Goal: Transaction & Acquisition: Subscribe to service/newsletter

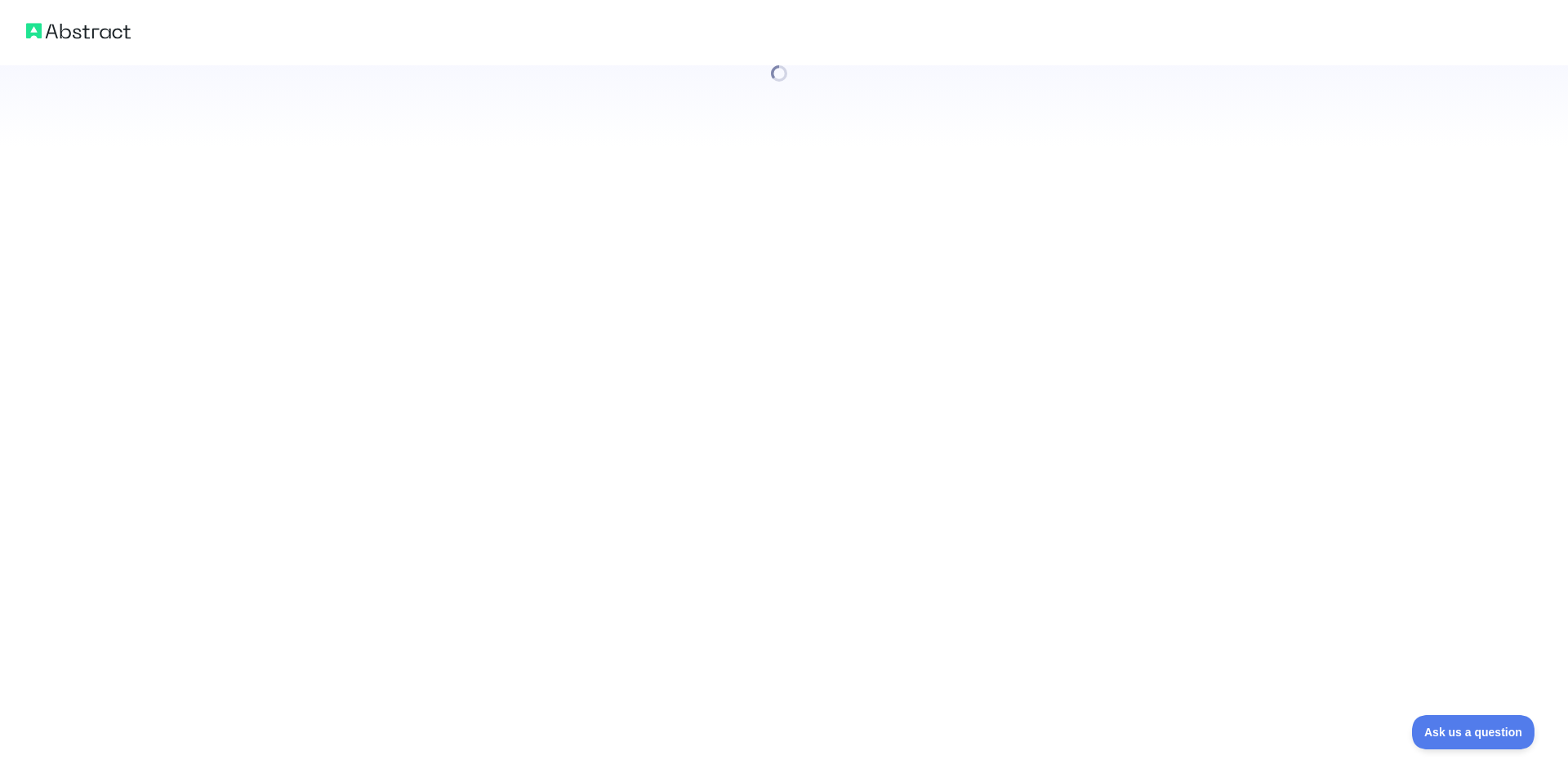
click at [337, 249] on div at bounding box center [784, 391] width 1568 height 782
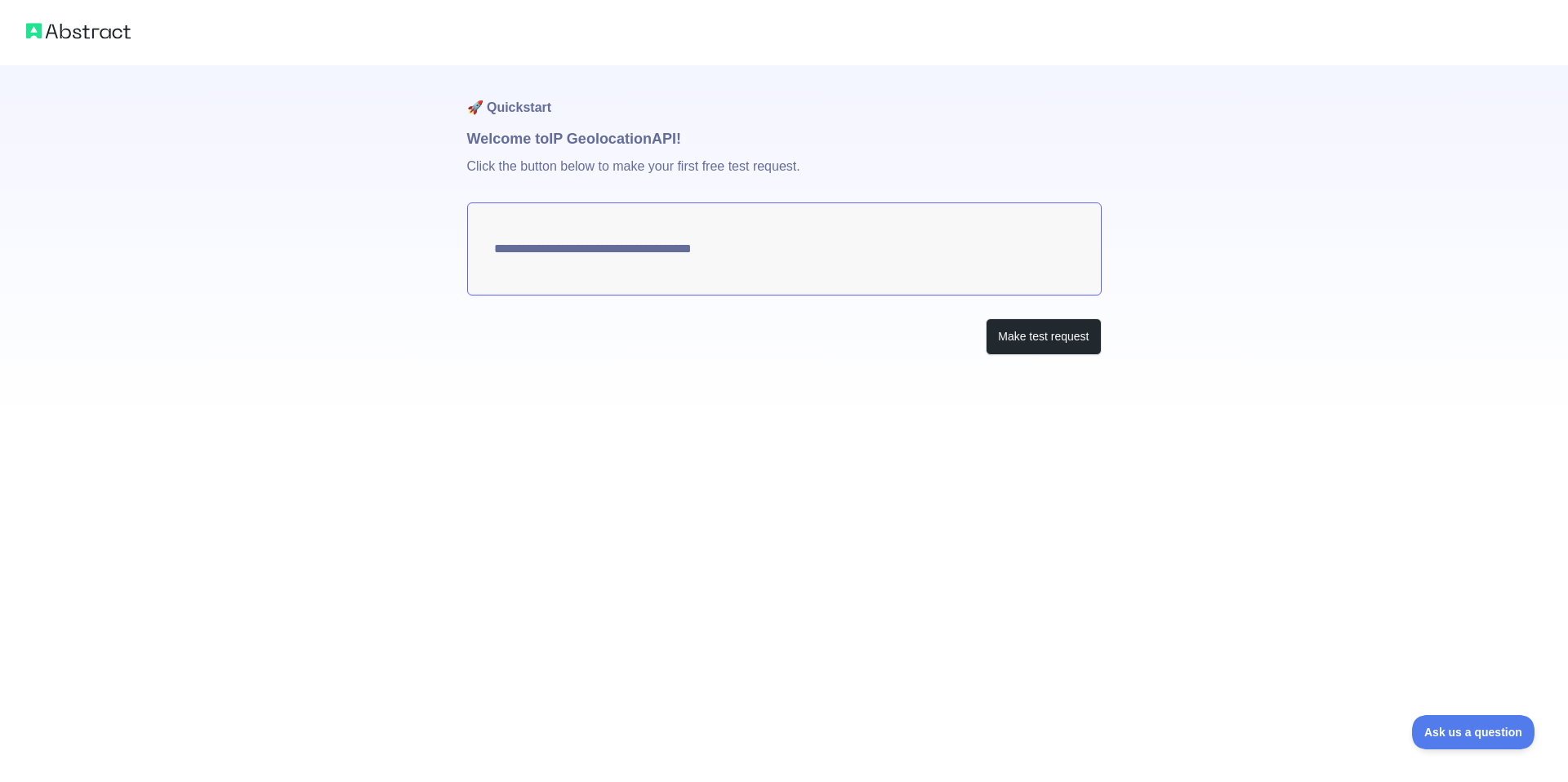
type textarea "**********"
click at [1034, 345] on button "Make test request" at bounding box center [1043, 337] width 115 height 37
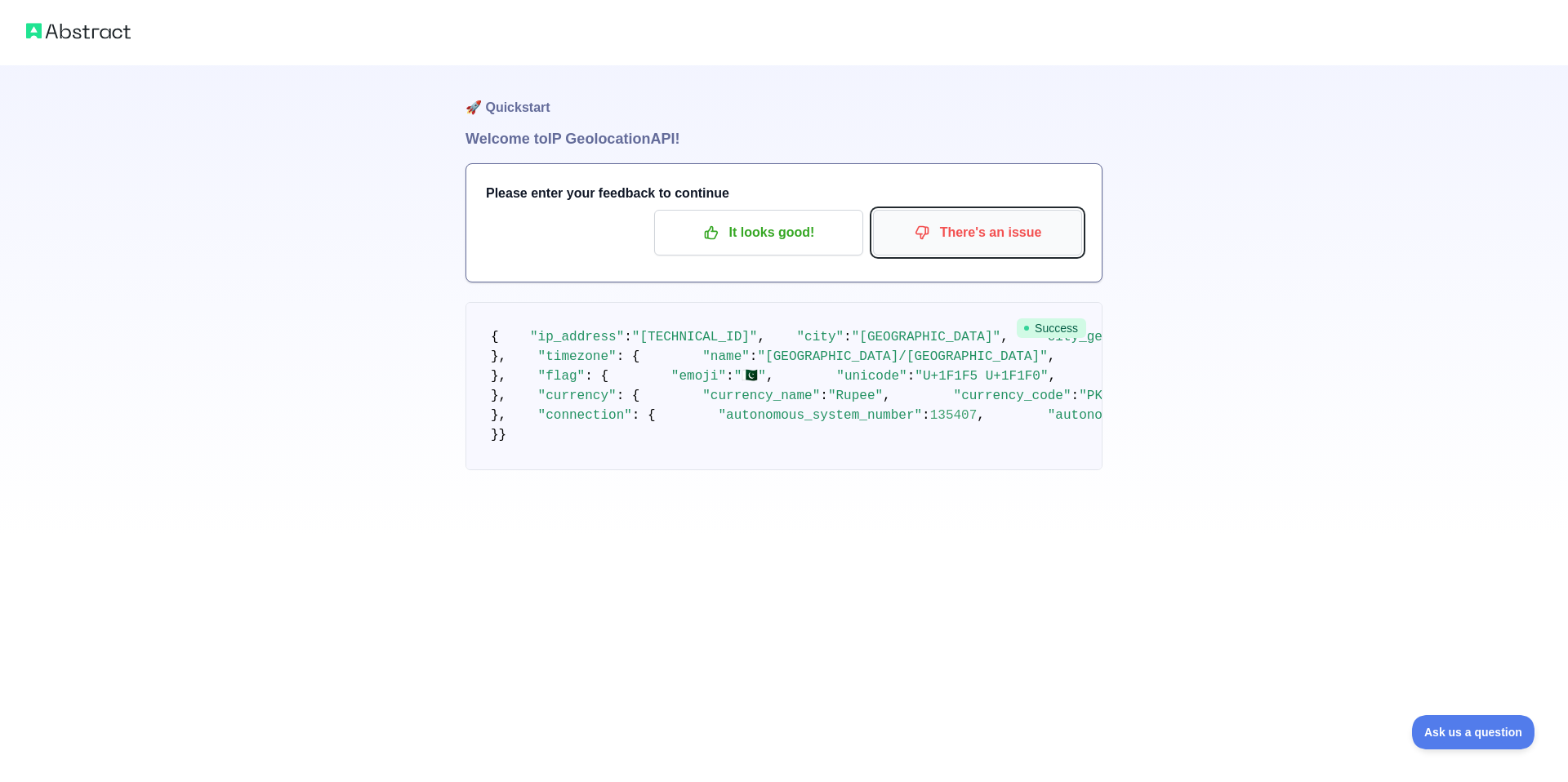
click at [952, 243] on p "There's an issue" at bounding box center [977, 232] width 185 height 28
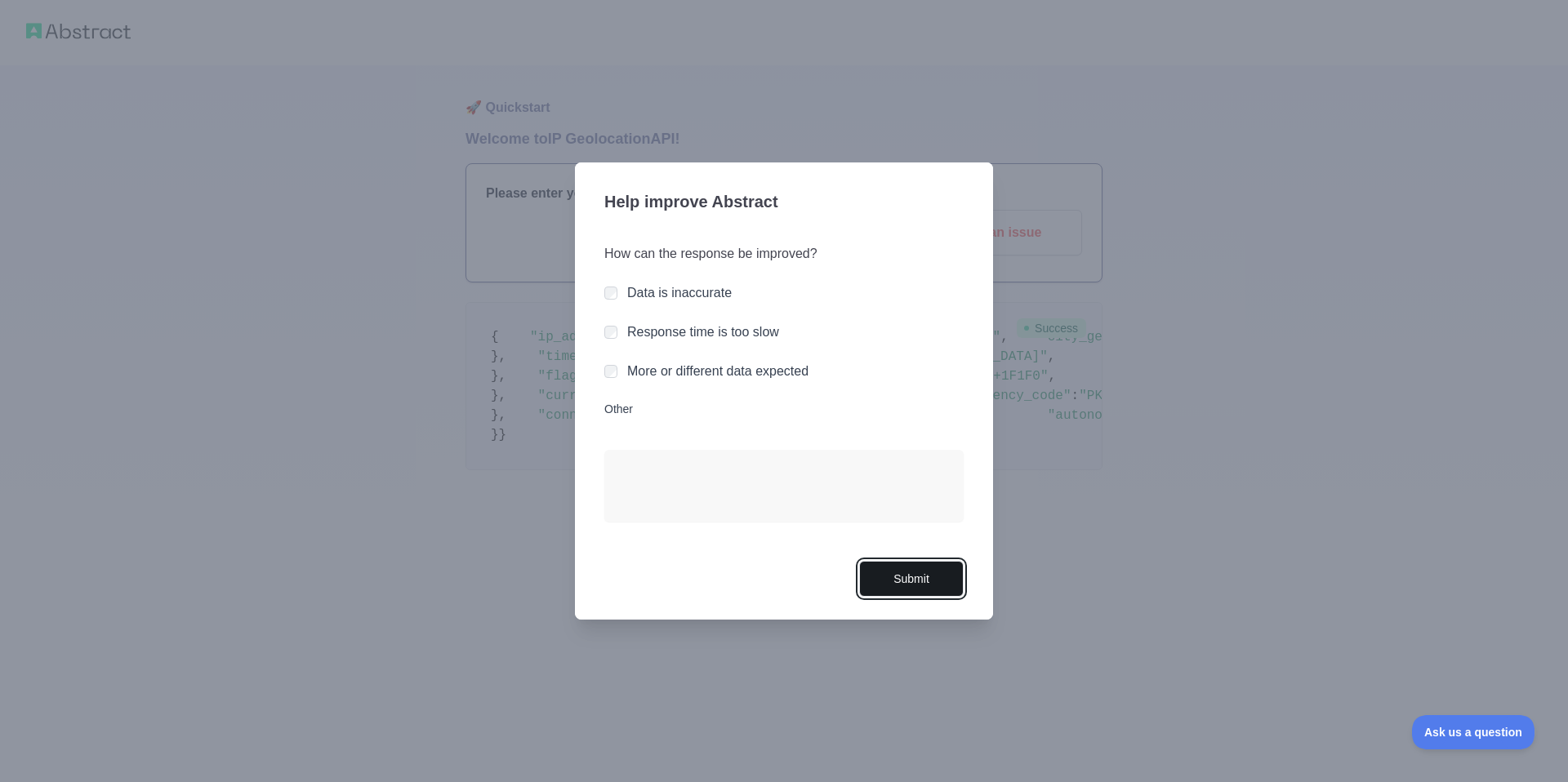
click at [894, 585] on button "Submit" at bounding box center [911, 579] width 105 height 37
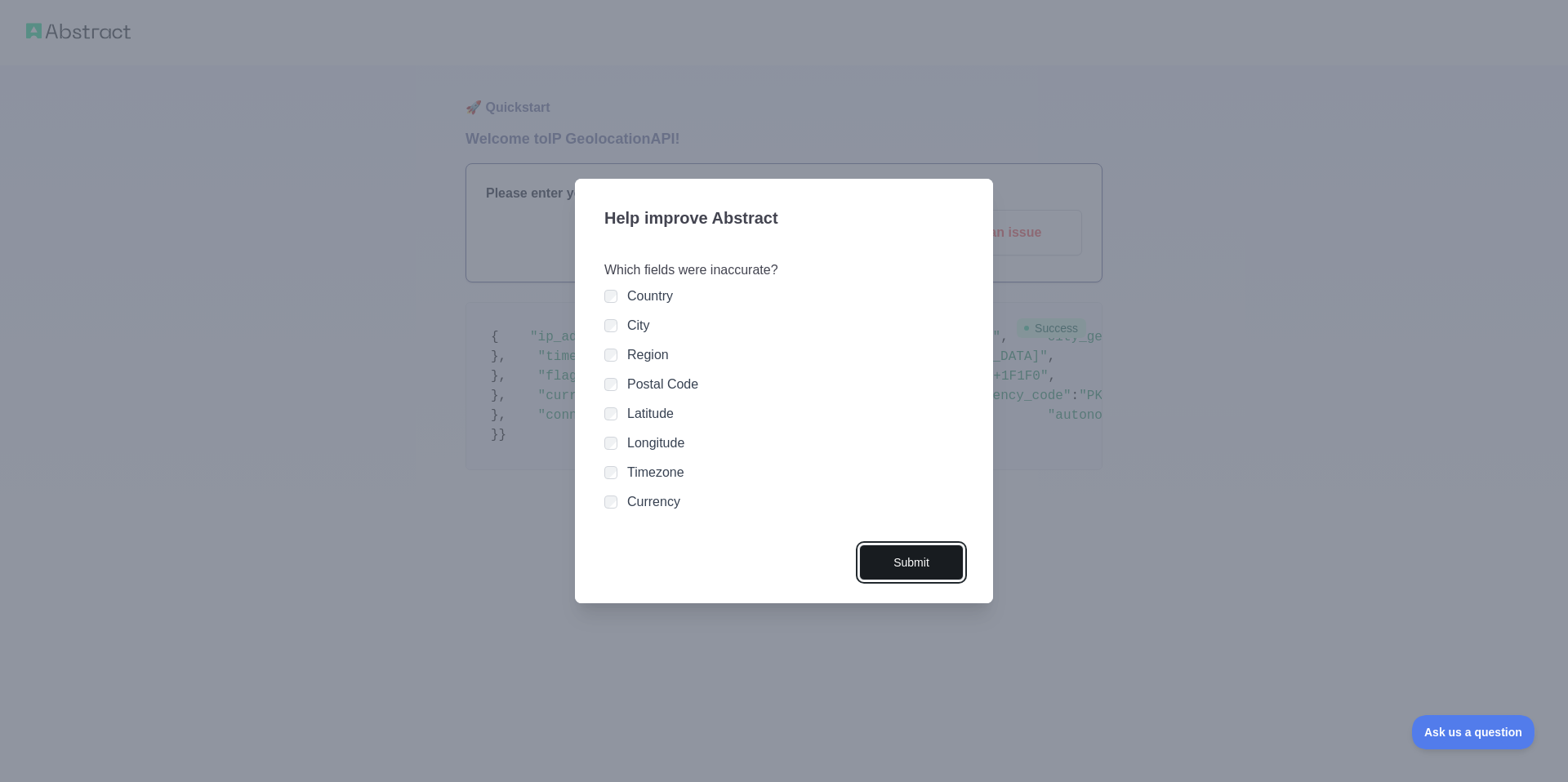
click at [900, 559] on button "Submit" at bounding box center [911, 562] width 105 height 37
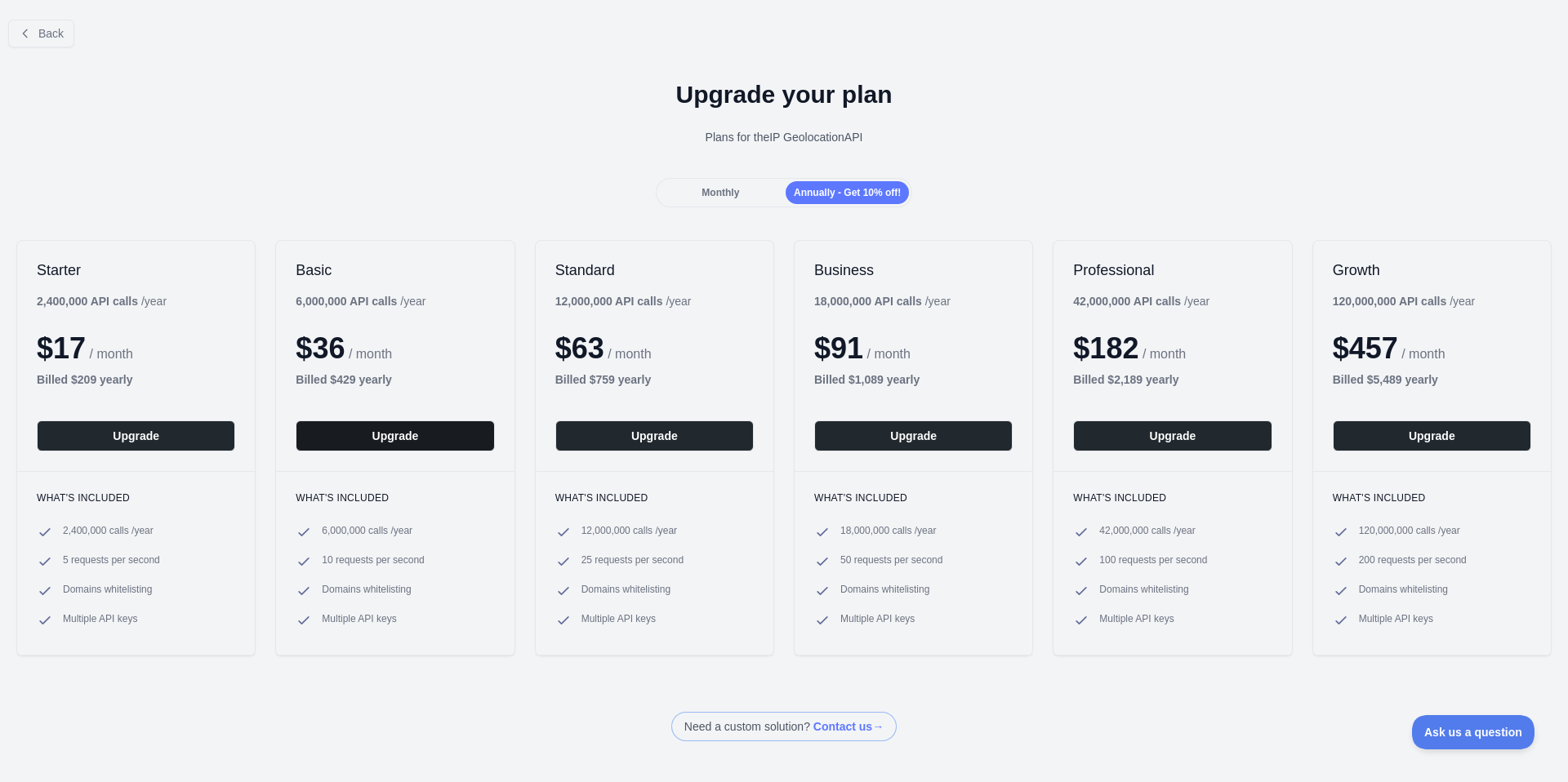
click at [422, 442] on button "Upgrade" at bounding box center [395, 436] width 199 height 31
click at [396, 198] on div "Monthly Annually - Get 10% off!" at bounding box center [784, 192] width 1568 height 29
